Goal: Information Seeking & Learning: Learn about a topic

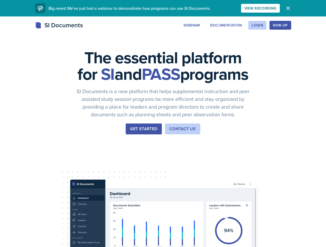
click at [163, 124] on div "The essential platform for SI and PASS programs SI Documents is a new platform …" at bounding box center [163, 172] width 326 height 313
click at [276, 8] on div "View Recording" at bounding box center [260, 8] width 32 height 4
click at [289, 8] on icon "button" at bounding box center [287, 8] width 3 height 3
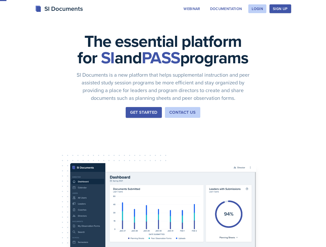
click at [223, 25] on div "The essential platform for SI and PASS programs SI Documents is a new platform …" at bounding box center [163, 156] width 326 height 313
click at [257, 25] on div "The essential platform for SI and PASS programs SI Documents is a new platform …" at bounding box center [163, 156] width 326 height 313
click at [288, 25] on div "The essential platform for SI and PASS programs SI Documents is a new platform …" at bounding box center [163, 156] width 326 height 313
click at [311, 25] on div "The essential platform for SI and PASS programs SI Documents is a new platform …" at bounding box center [163, 156] width 326 height 313
click at [30, 162] on div "The essential platform for SI and PASS programs SI Documents is a new platform …" at bounding box center [163, 156] width 326 height 313
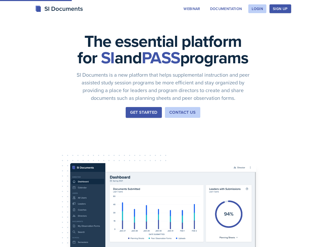
click at [69, 162] on div "The essential platform for SI and PASS programs SI Documents is a new platform …" at bounding box center [163, 156] width 326 height 313
